Goal: Communication & Community: Answer question/provide support

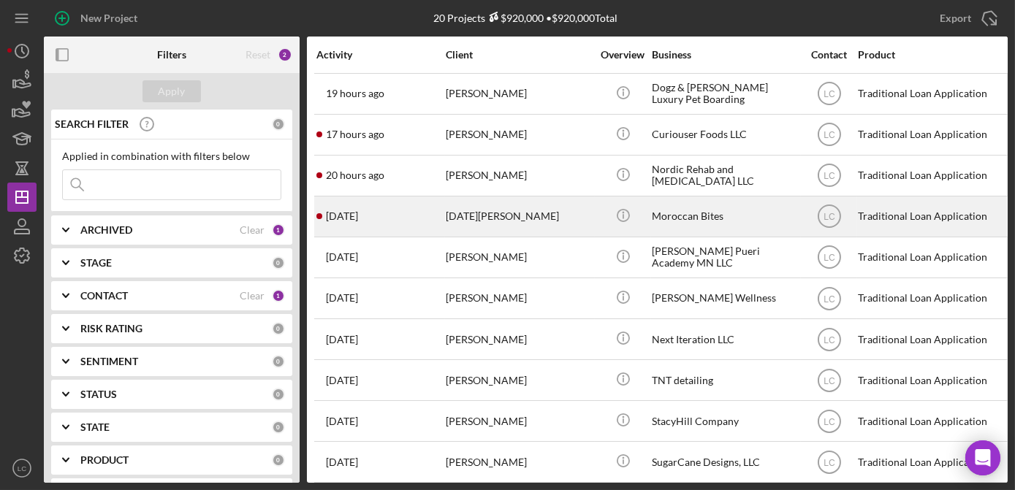
click at [329, 4] on div "[DATE][PERSON_NAME]" at bounding box center [519, 216] width 146 height 39
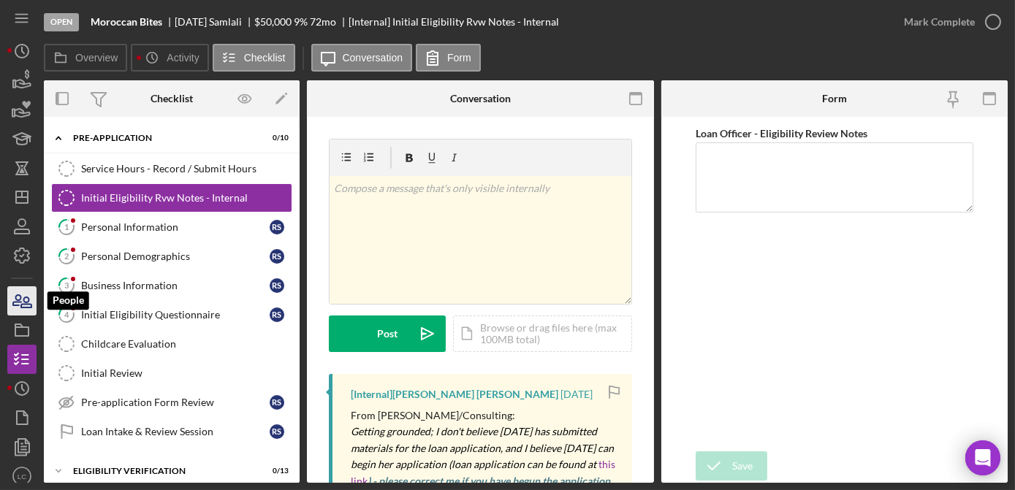
click at [12, 4] on icon "button" at bounding box center [22, 301] width 37 height 37
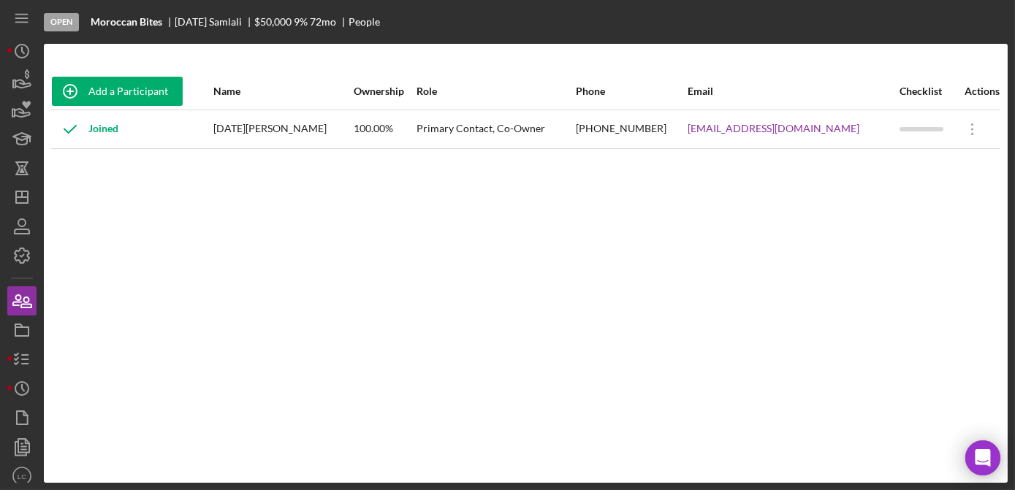
click at [329, 4] on div "Add a Participant Name Ownership Role Phone Email Checklist Actions Joined [DAT…" at bounding box center [526, 263] width 964 height 381
click at [26, 4] on icon "button" at bounding box center [22, 359] width 37 height 37
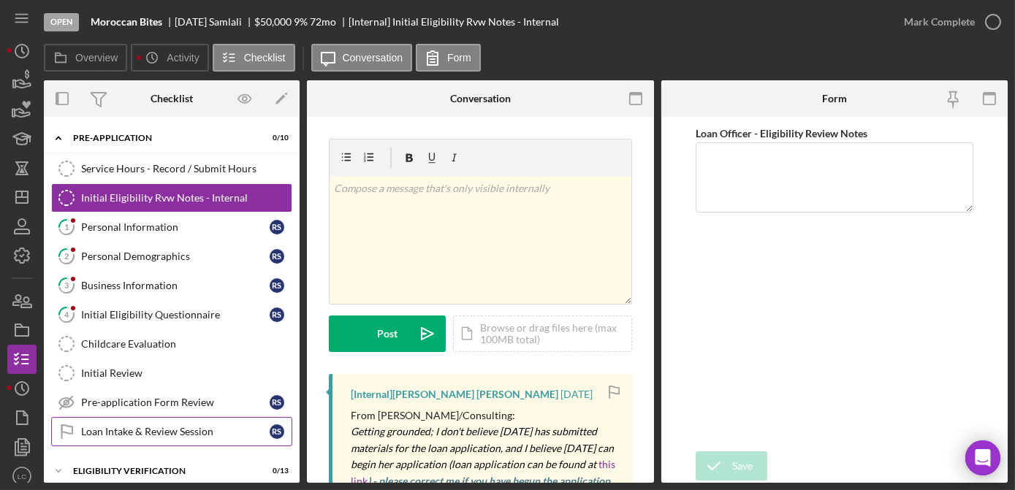
click at [168, 4] on link "Loan Intake & Review Session Loan Intake & Review Session R S" at bounding box center [171, 431] width 241 height 29
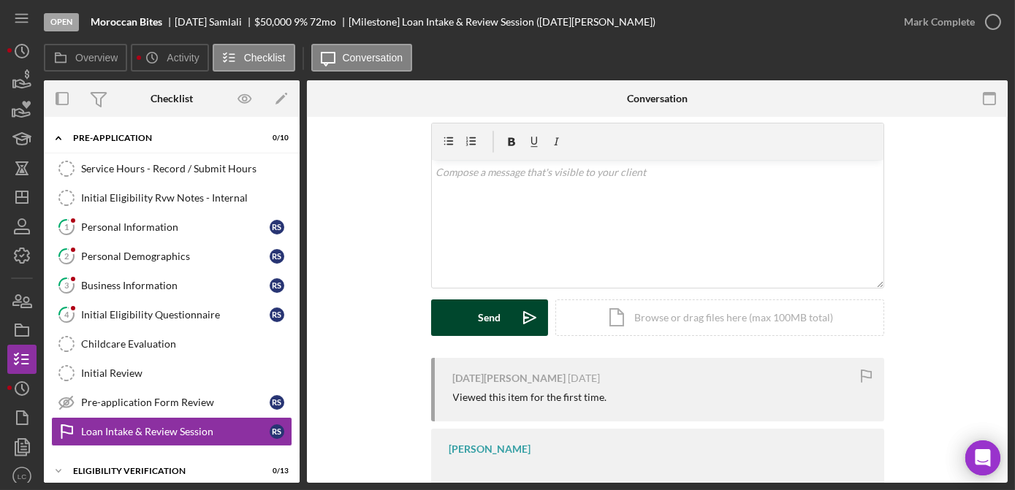
scroll to position [93, 0]
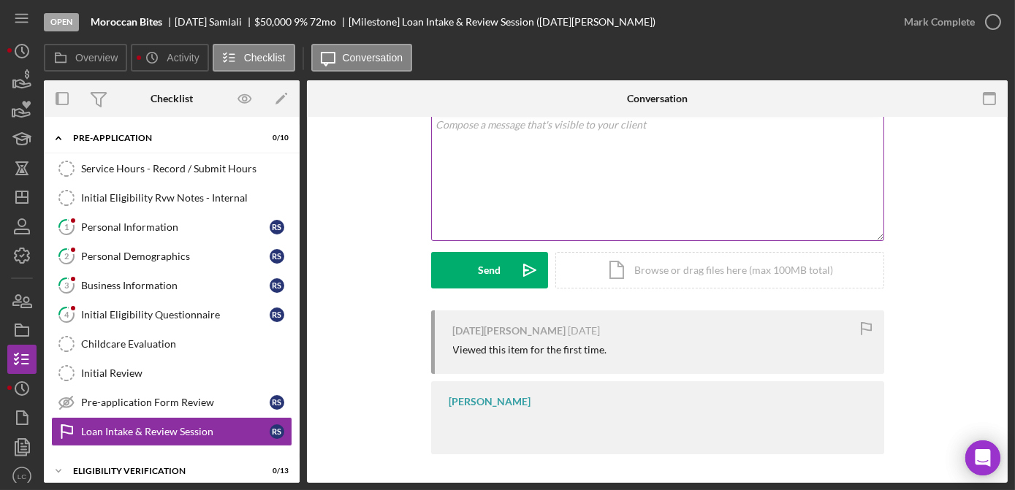
click at [329, 4] on div "v Color teal Color pink Remove color Add row above Add row below Add column bef…" at bounding box center [657, 177] width 451 height 128
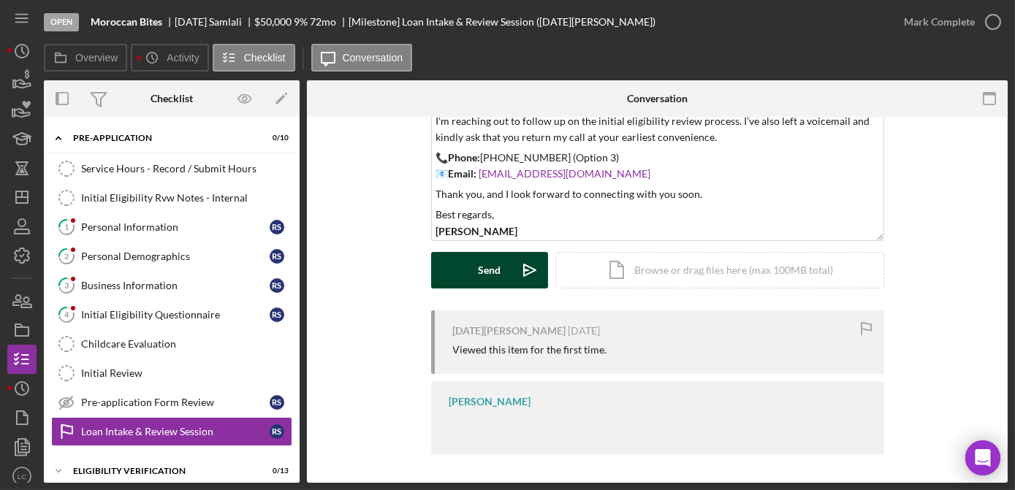
click at [329, 4] on div "Send" at bounding box center [489, 270] width 23 height 37
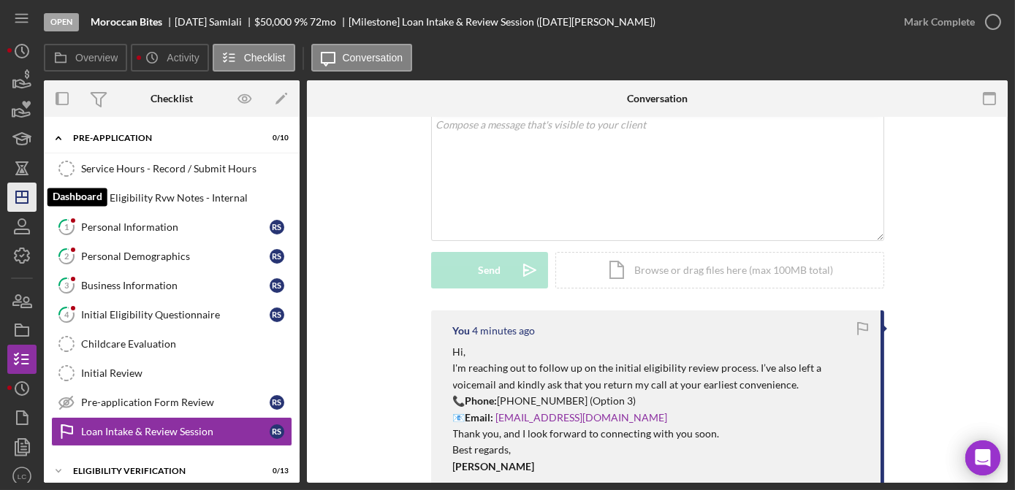
click at [25, 4] on icon "Icon/Dashboard" at bounding box center [22, 197] width 37 height 37
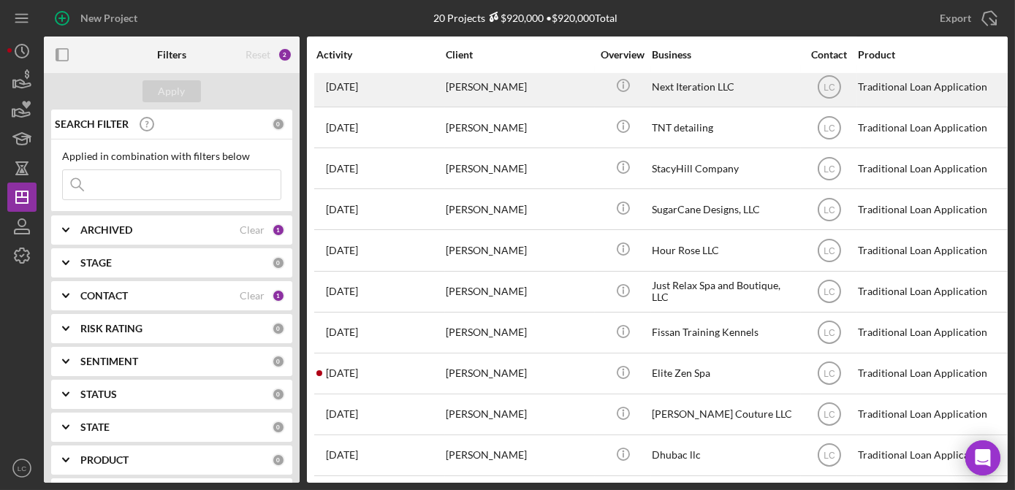
scroll to position [332, 0]
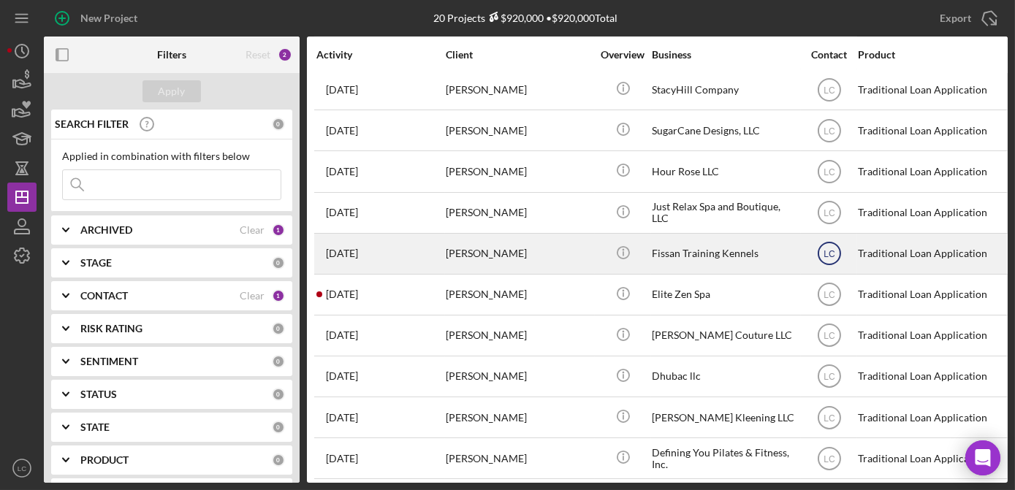
click at [329, 4] on text "LC" at bounding box center [829, 254] width 12 height 10
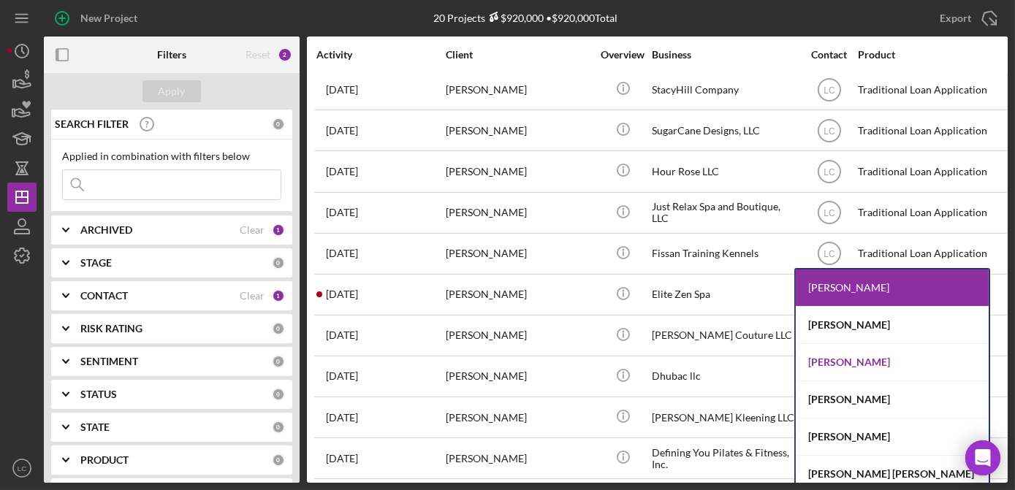
click at [329, 4] on div "[PERSON_NAME]" at bounding box center [892, 362] width 193 height 37
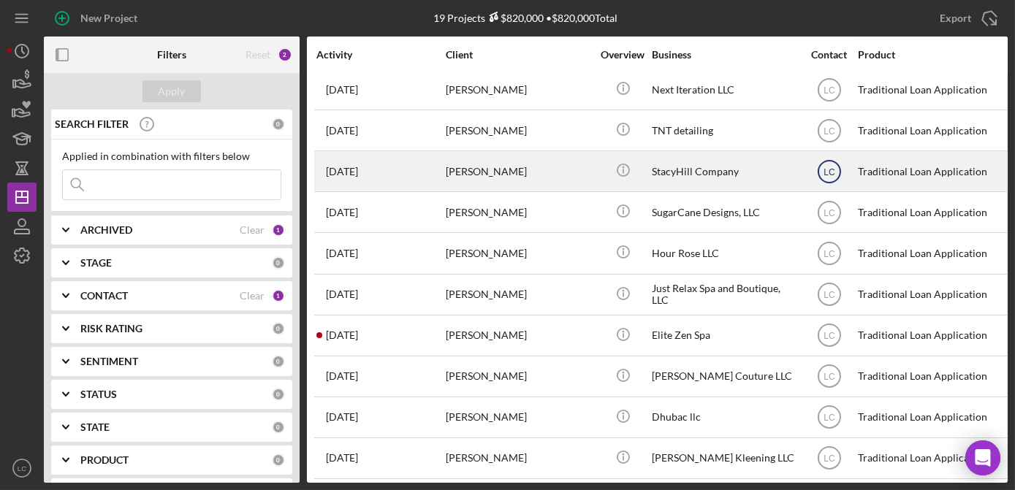
scroll to position [248, 0]
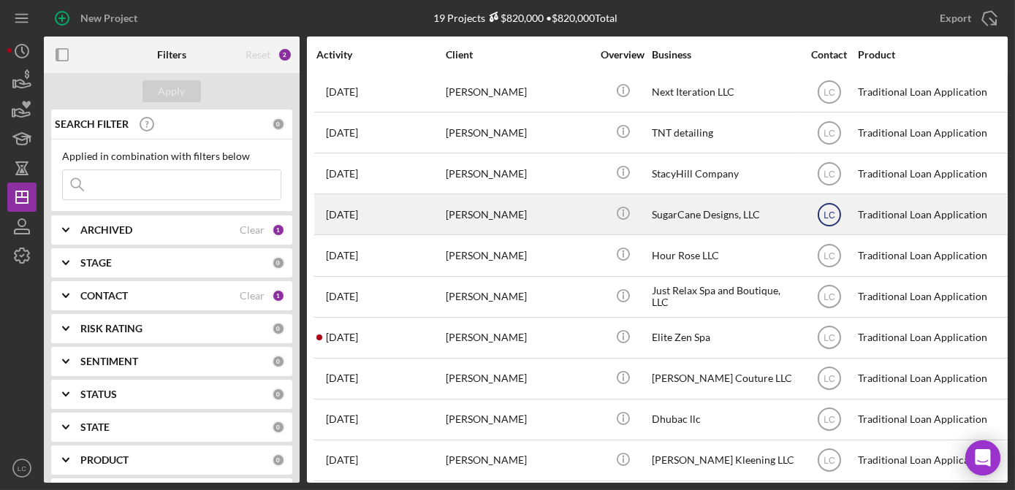
click at [329, 4] on text "LC" at bounding box center [829, 215] width 12 height 10
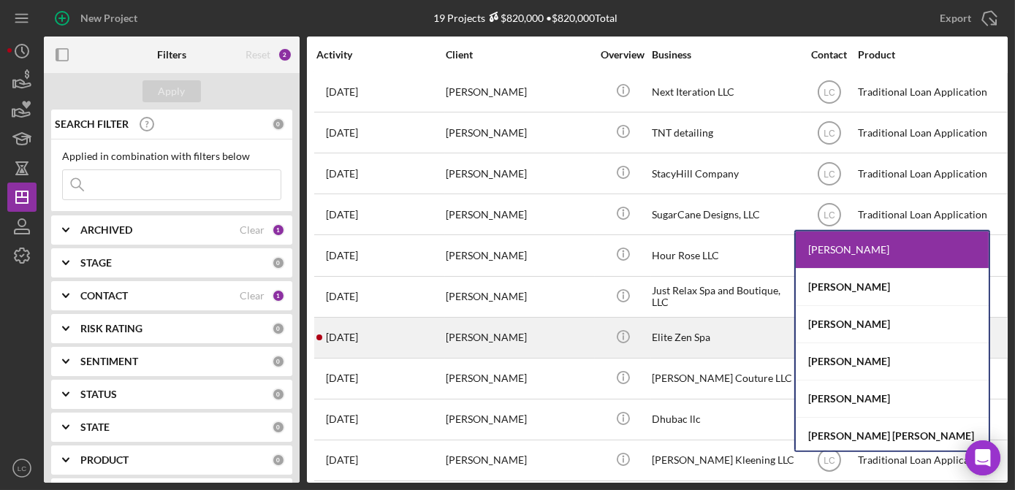
click at [329, 4] on div "[PERSON_NAME]" at bounding box center [892, 324] width 193 height 37
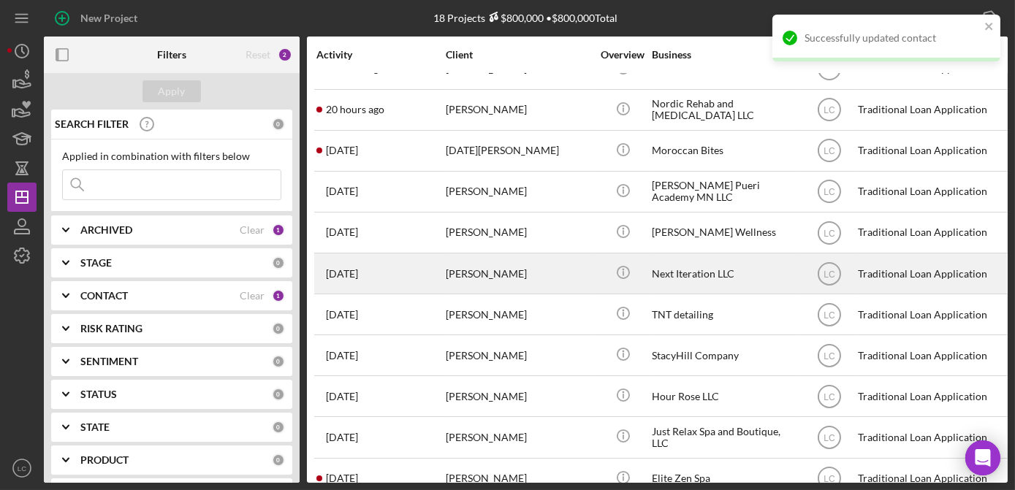
scroll to position [0, 0]
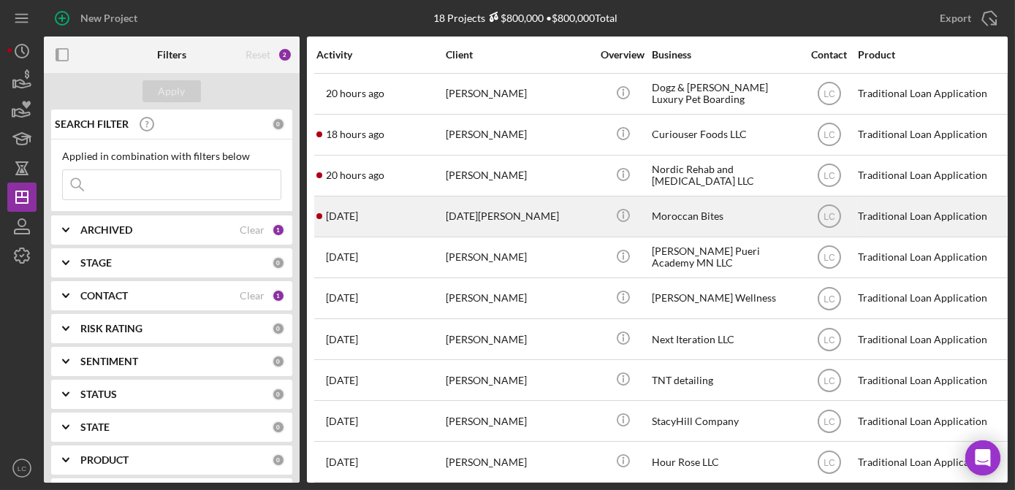
click at [329, 4] on div "[DATE][PERSON_NAME]" at bounding box center [519, 216] width 146 height 39
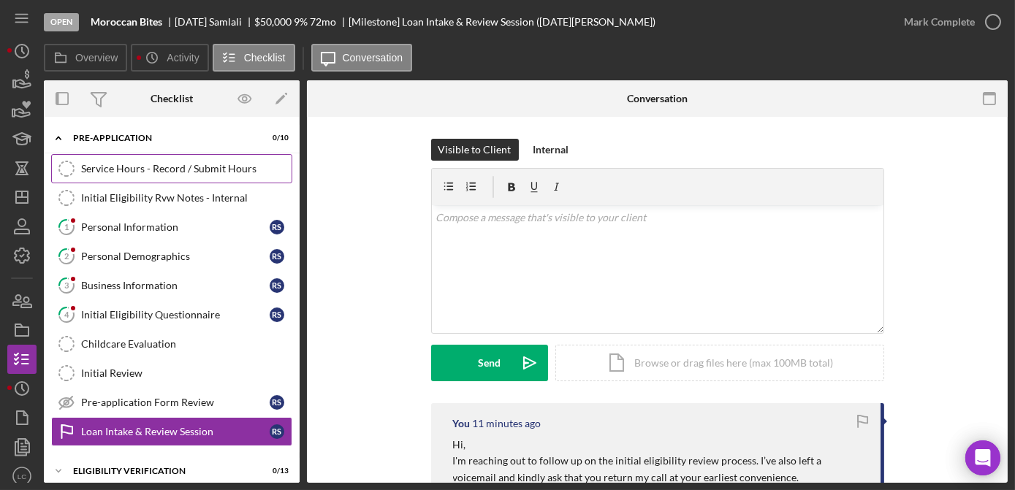
click at [110, 4] on div "Service Hours - Record / Submit Hours" at bounding box center [186, 169] width 210 height 12
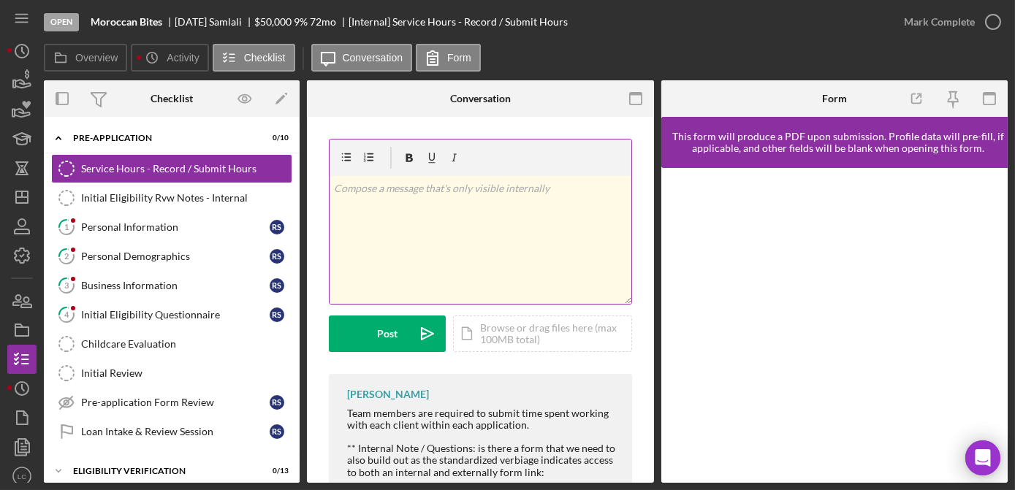
click at [329, 4] on div "v Color teal Color pink Remove color Add row above Add row below Add column bef…" at bounding box center [480, 240] width 302 height 128
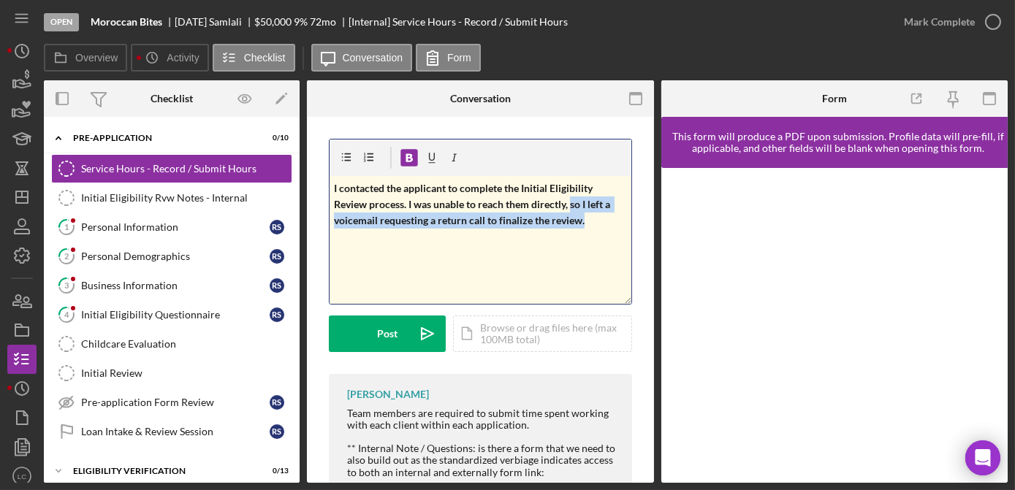
drag, startPoint x: 588, startPoint y: 221, endPoint x: 571, endPoint y: 206, distance: 22.3
click at [329, 4] on p "I contacted the applicant to complete the Initial Eligibility Review process. I…" at bounding box center [480, 204] width 293 height 49
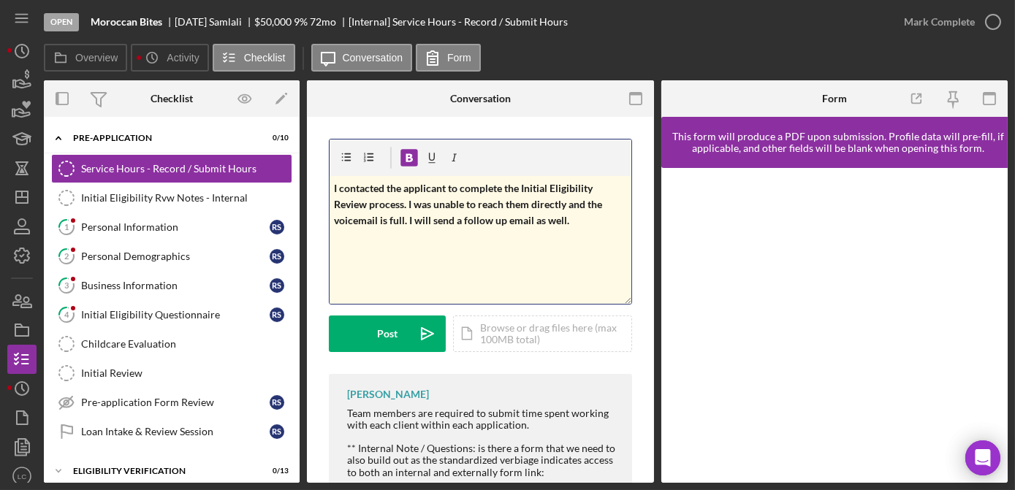
drag, startPoint x: 579, startPoint y: 225, endPoint x: 315, endPoint y: 171, distance: 269.9
click at [315, 4] on div "v Color teal Color pink Remove color Add row above Add row below Add column bef…" at bounding box center [480, 362] width 347 height 491
copy strong "I contacted the applicant to complete the Initial Eligibility Review process. I…"
click at [329, 4] on div "Post" at bounding box center [387, 334] width 20 height 37
